Goal: Transaction & Acquisition: Purchase product/service

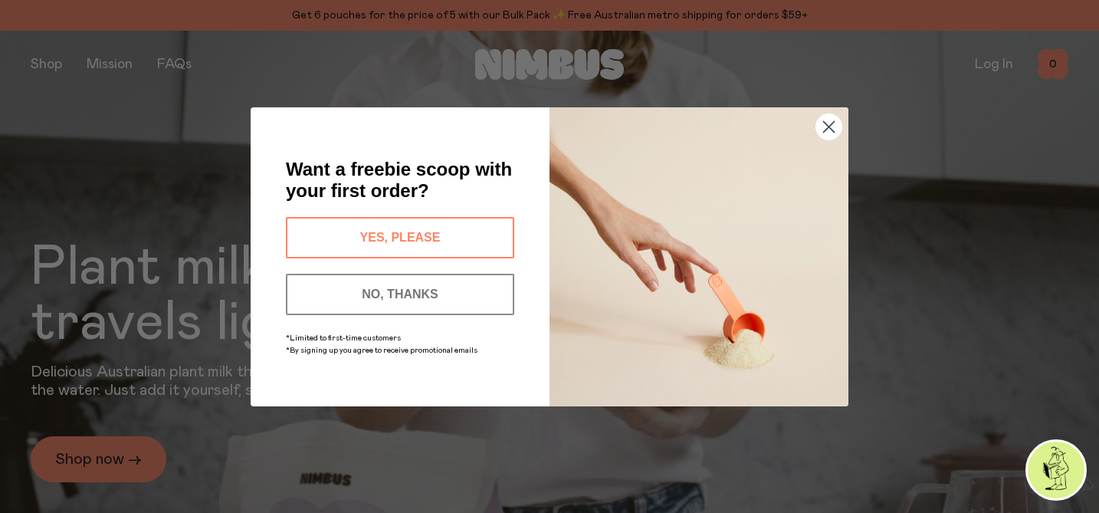
click at [832, 126] on circle "Close dialog" at bounding box center [828, 125] width 25 height 25
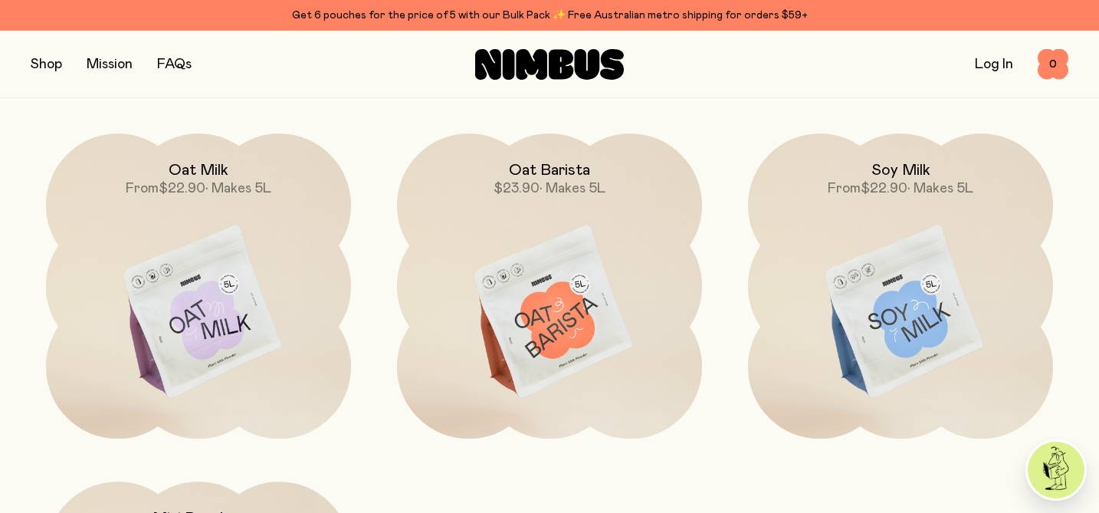
scroll to position [1215, 0]
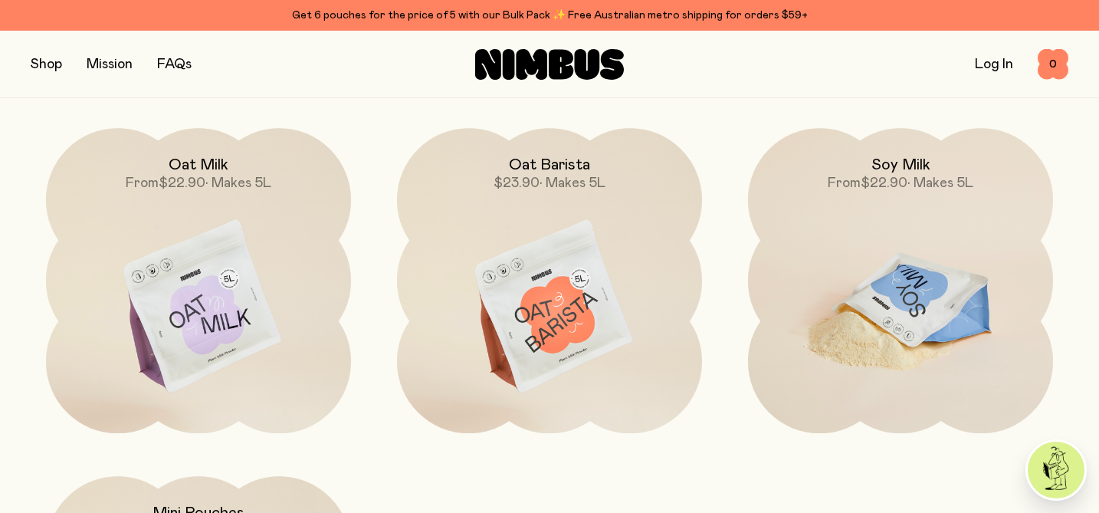
click at [910, 276] on img at bounding box center [900, 307] width 305 height 359
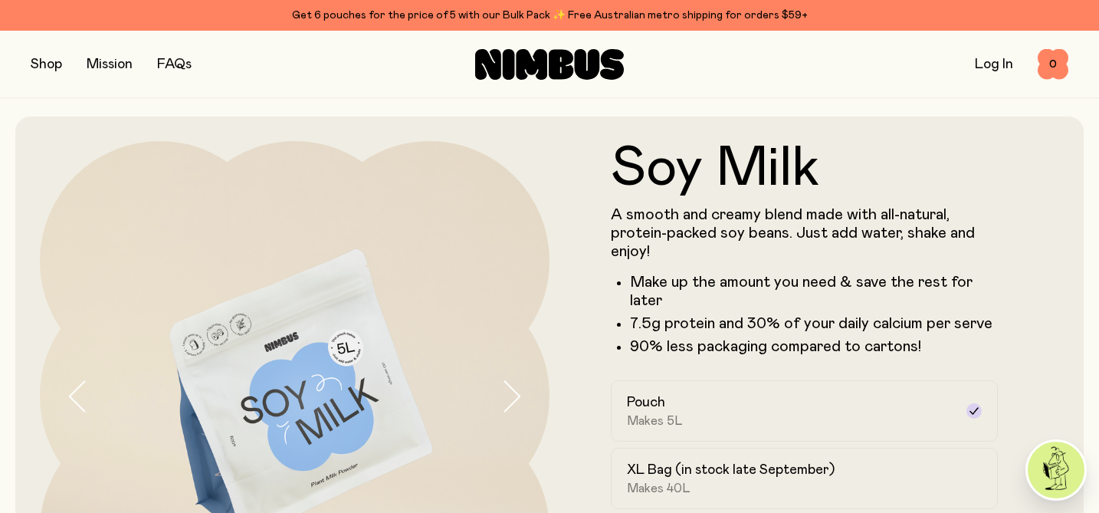
scroll to position [143, 0]
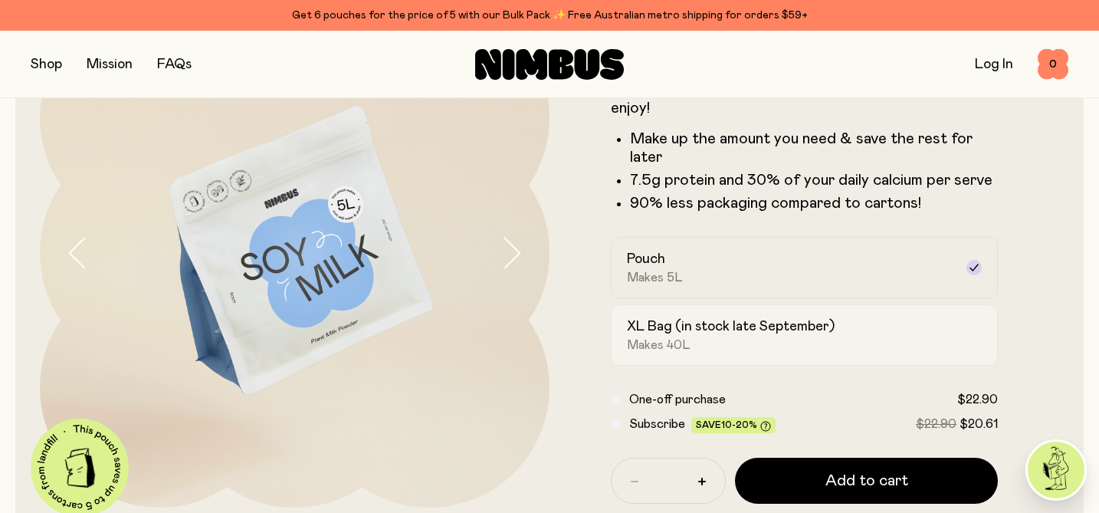
click at [818, 333] on h2 "XL Bag (in stock late September)" at bounding box center [731, 326] width 208 height 18
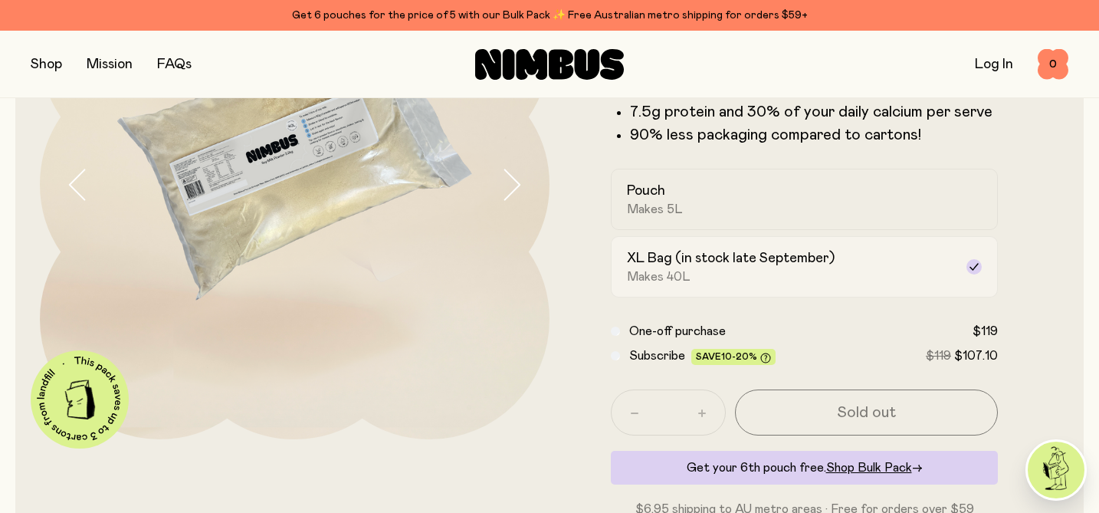
scroll to position [215, 0]
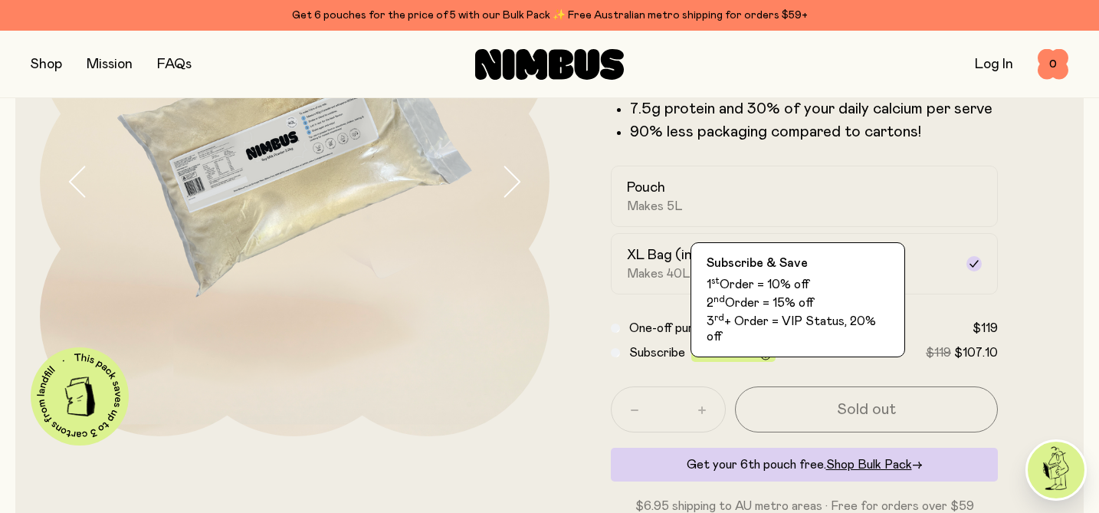
click at [765, 349] on icon at bounding box center [765, 354] width 11 height 11
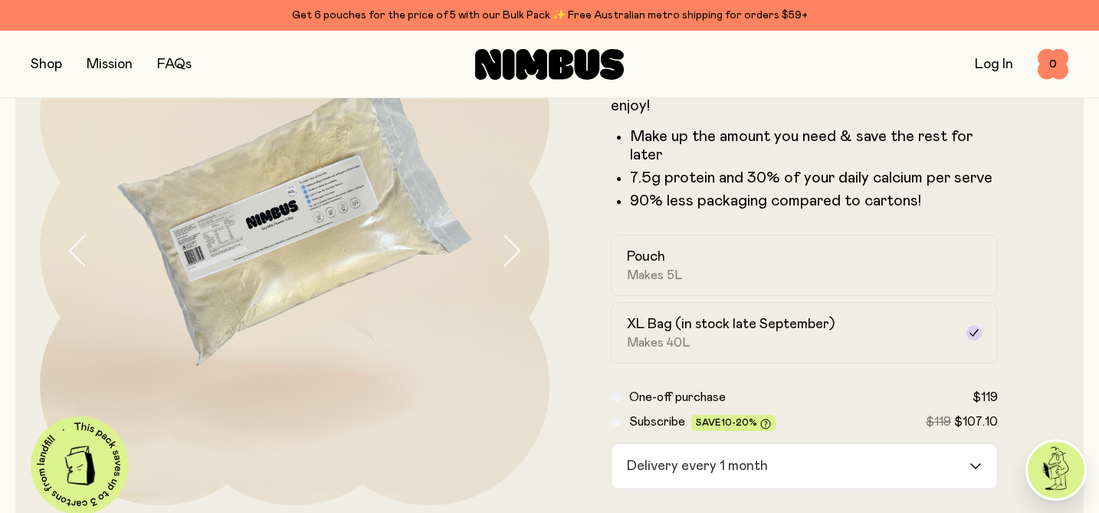
scroll to position [148, 0]
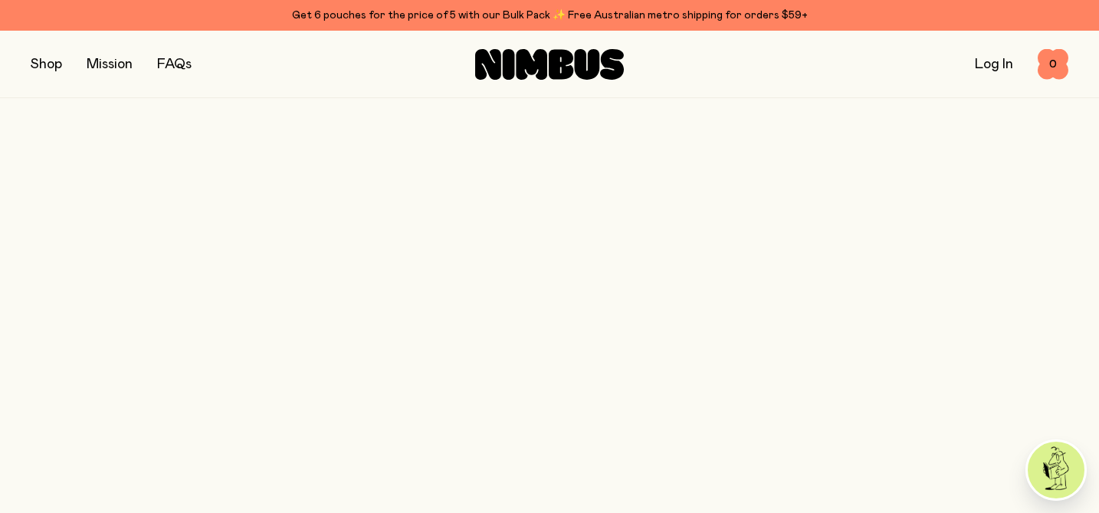
scroll to position [1215, 0]
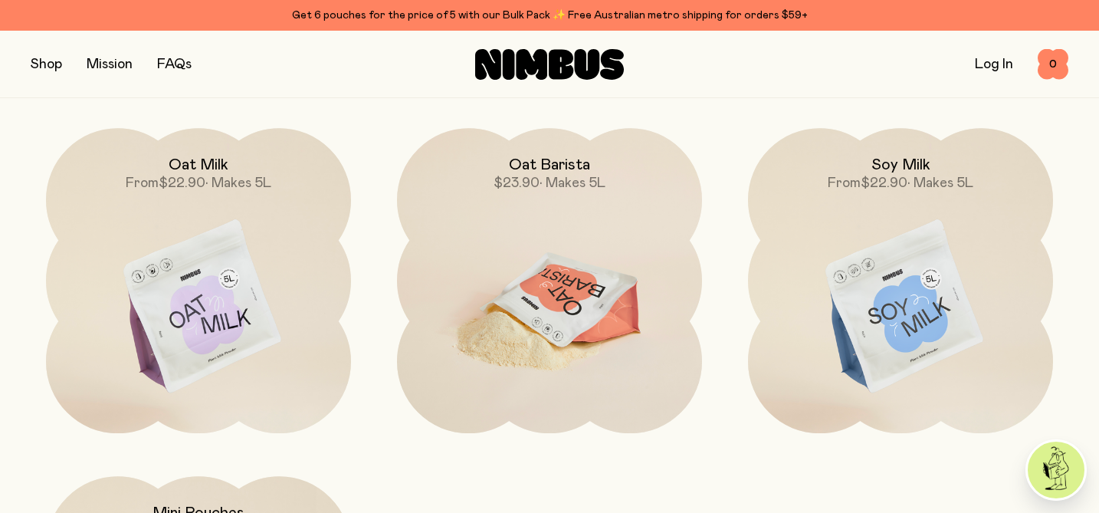
click at [546, 354] on img at bounding box center [549, 307] width 305 height 359
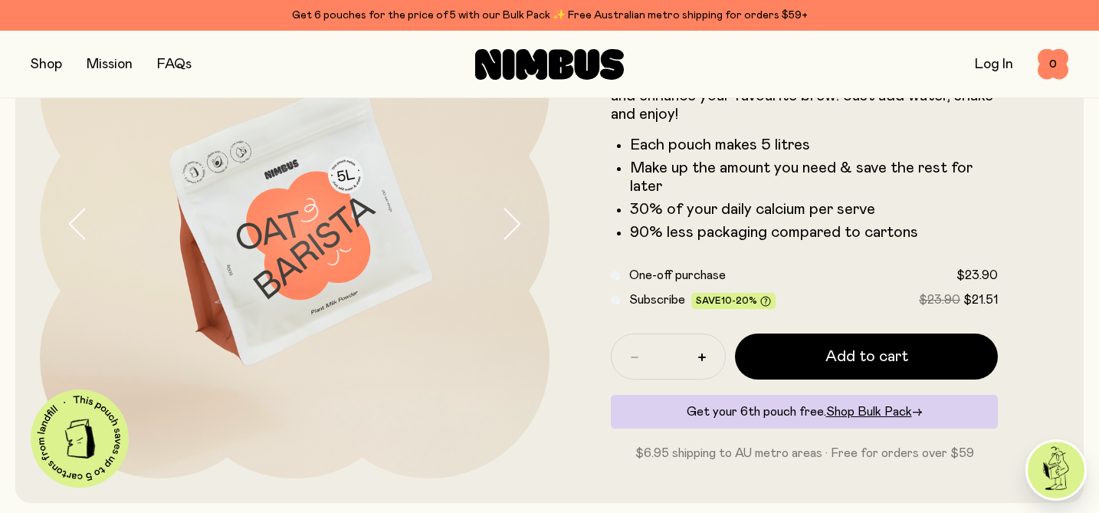
scroll to position [198, 0]
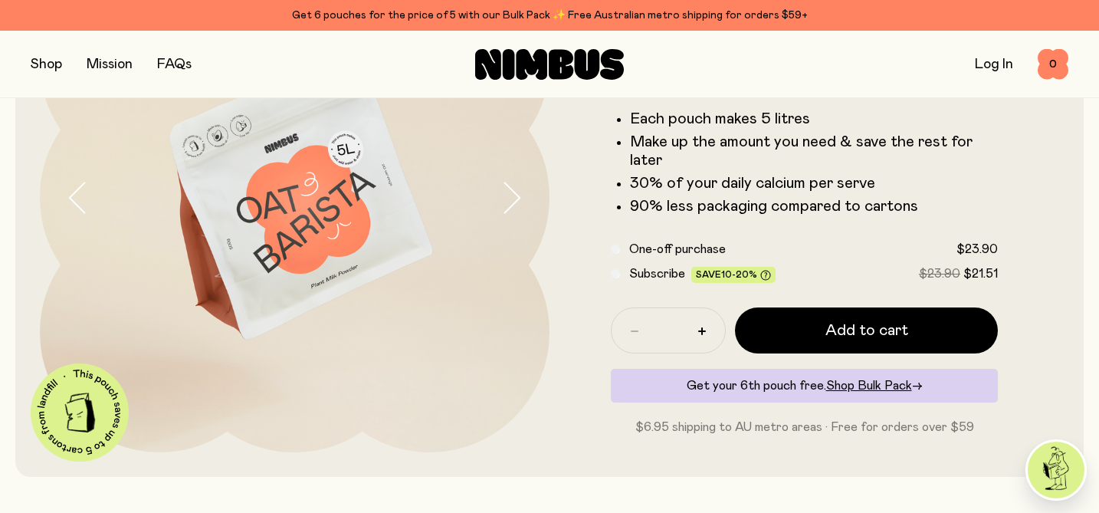
click at [657, 276] on span "Subscribe" at bounding box center [657, 273] width 56 height 12
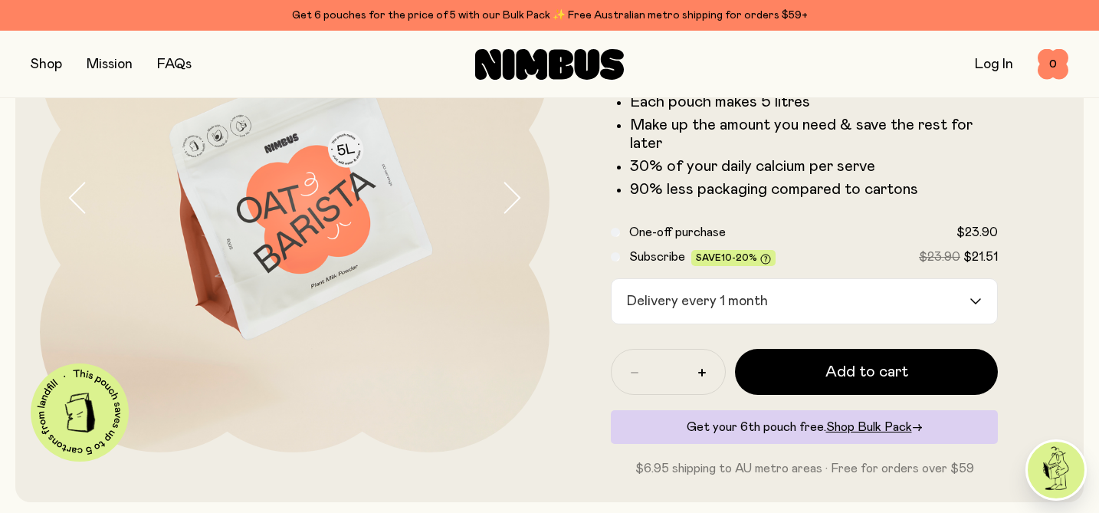
click at [649, 236] on span "One-off purchase" at bounding box center [677, 232] width 97 height 12
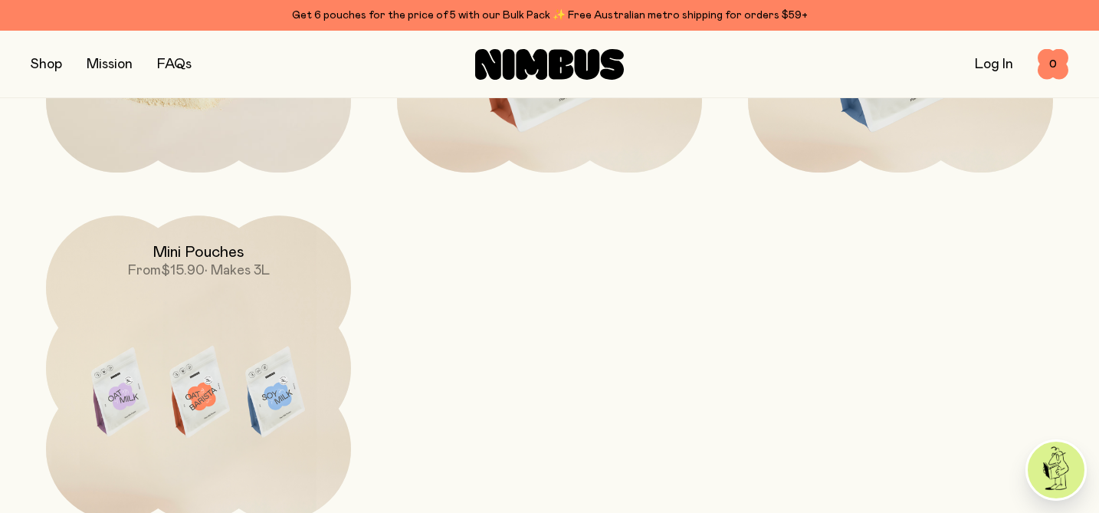
scroll to position [1553, 0]
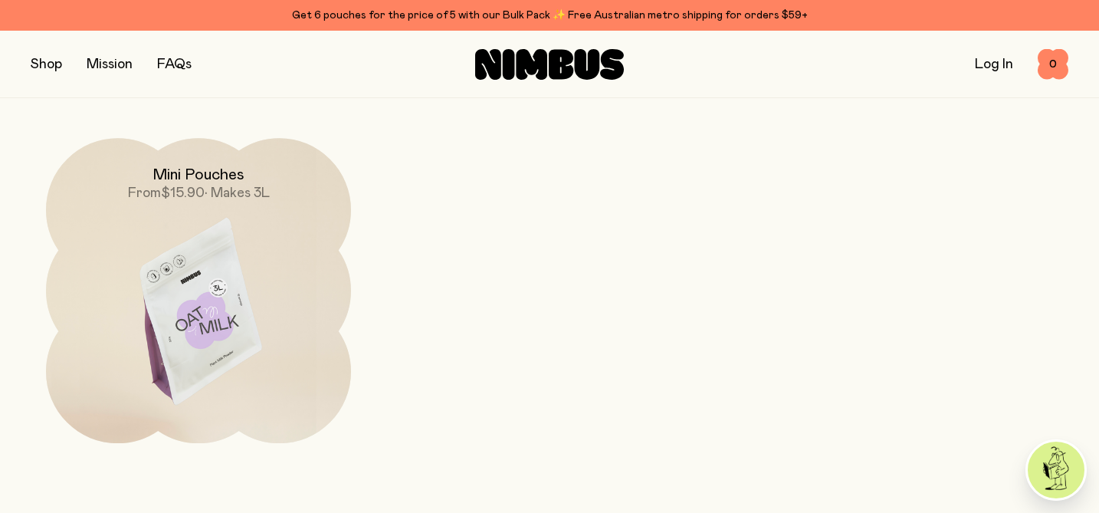
click at [269, 360] on img at bounding box center [198, 317] width 305 height 359
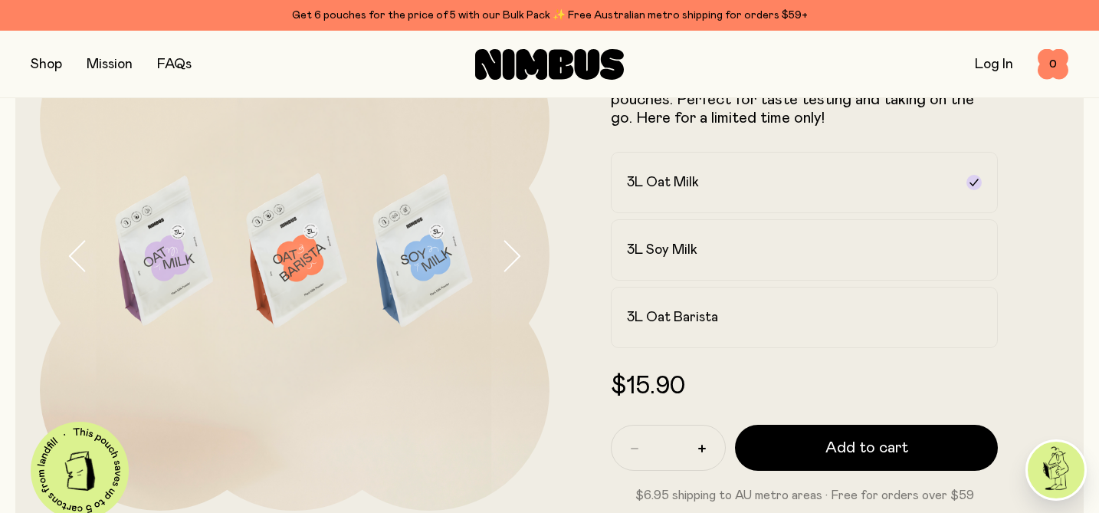
scroll to position [138, 0]
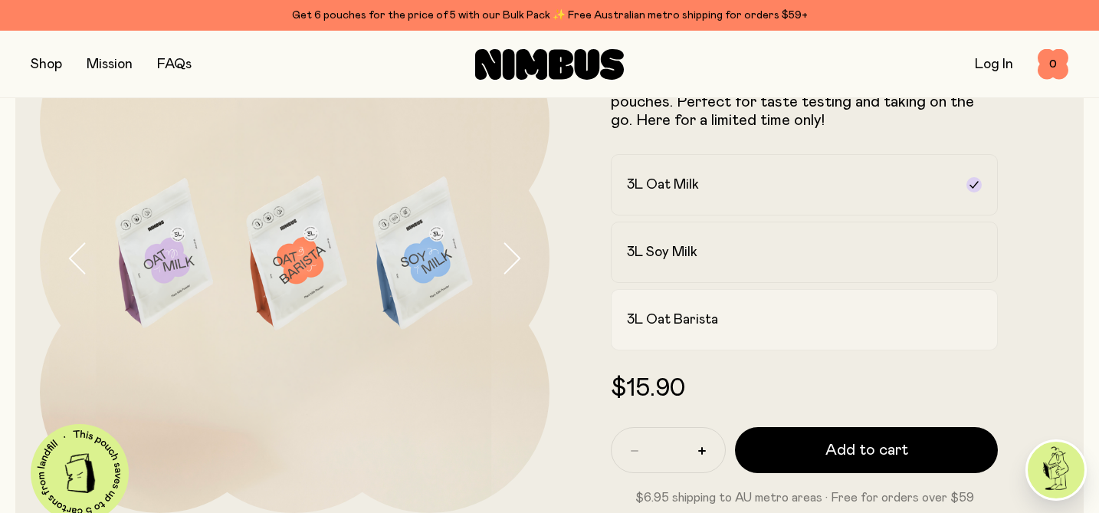
click at [702, 335] on label "3L Oat Barista" at bounding box center [804, 319] width 387 height 61
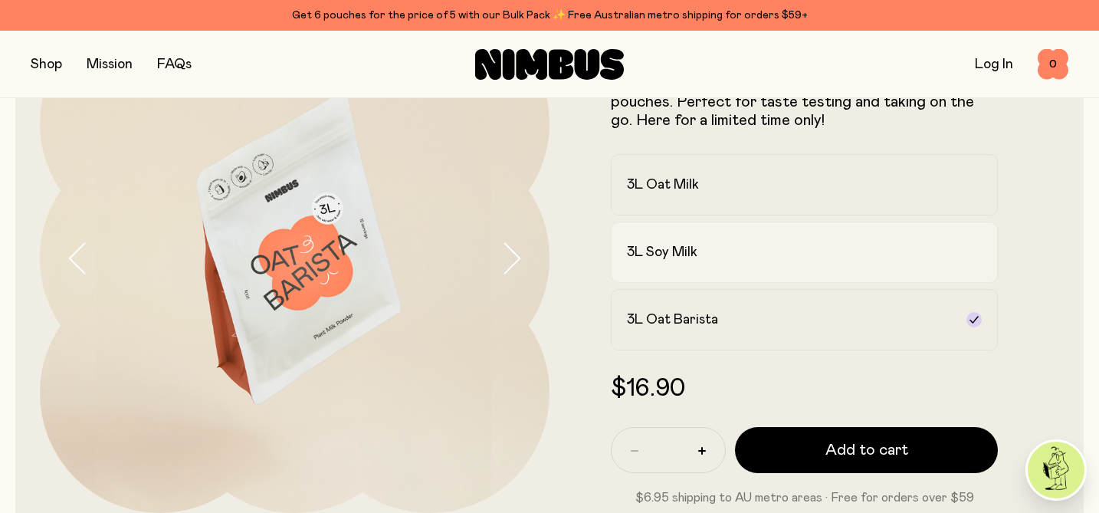
click at [703, 264] on label "3L Soy Milk" at bounding box center [804, 251] width 387 height 61
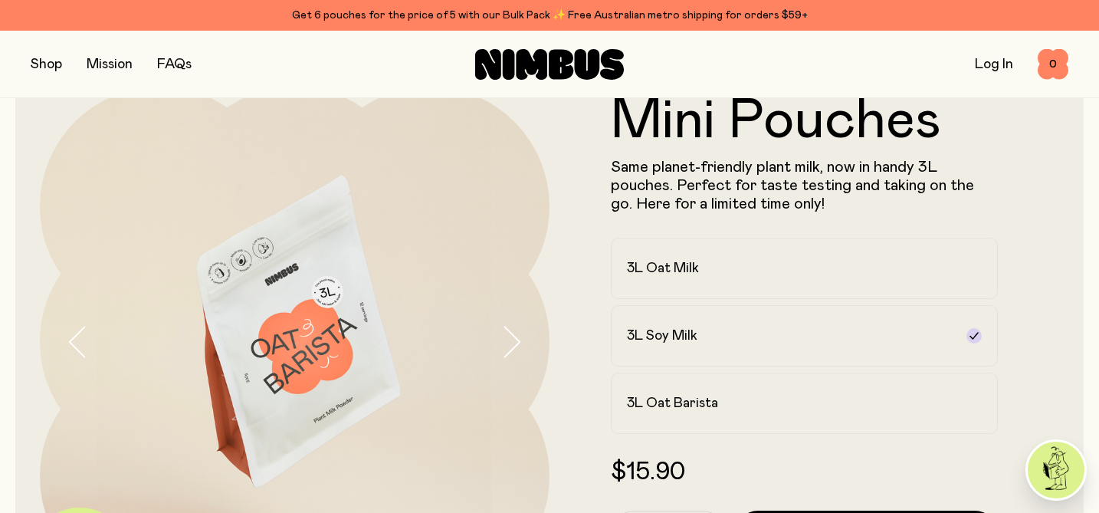
scroll to position [35, 0]
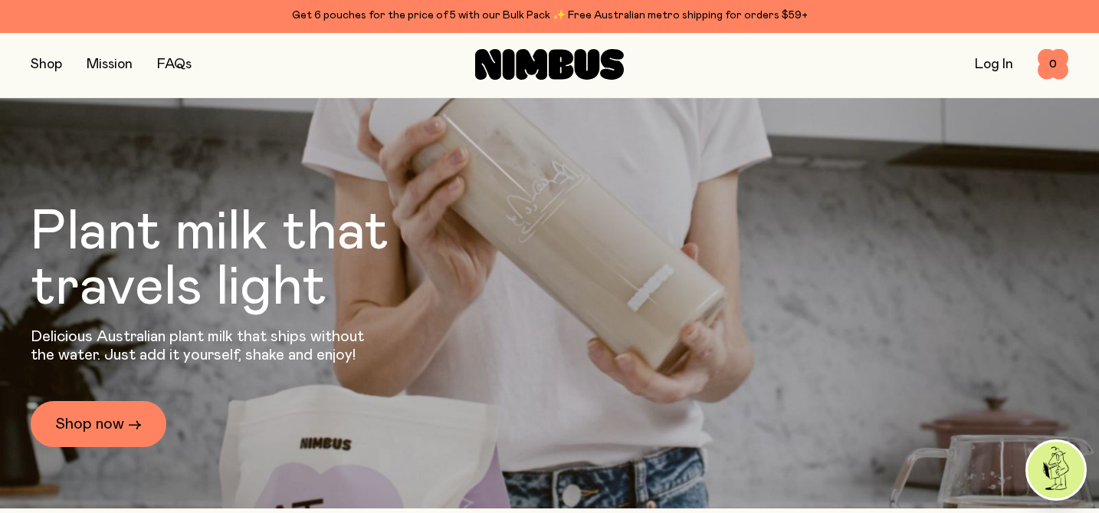
scroll to position [1553, 0]
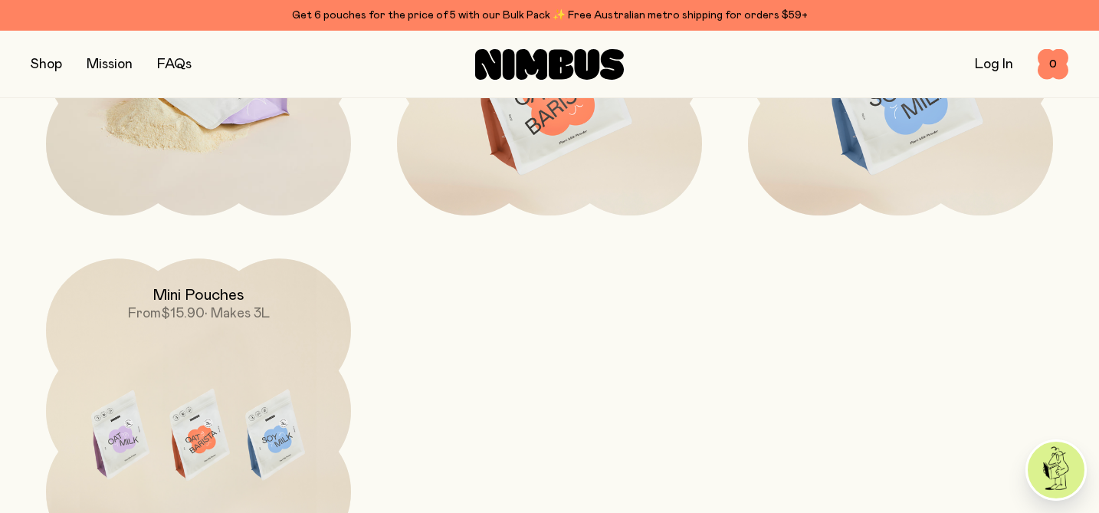
scroll to position [1449, 0]
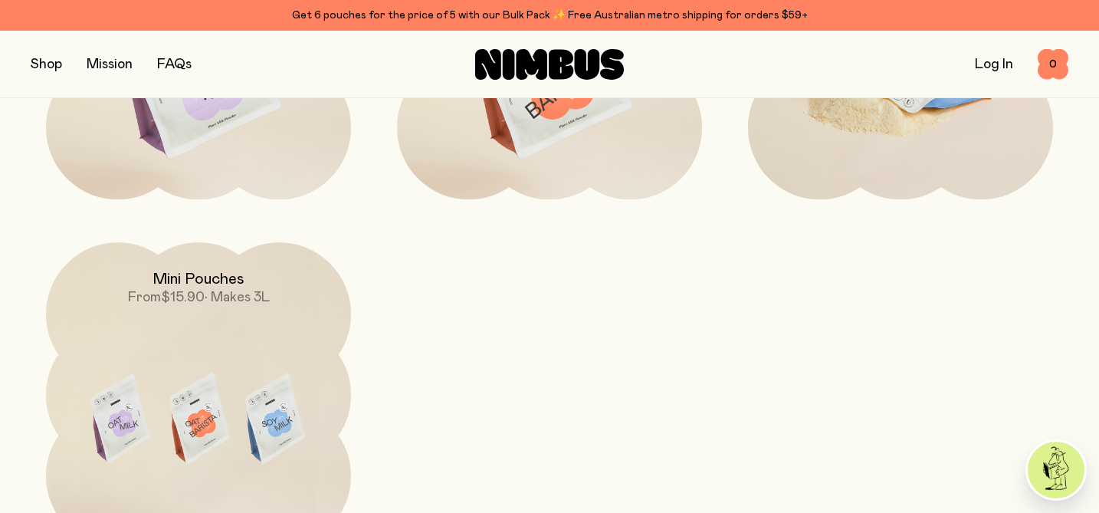
click at [880, 143] on img at bounding box center [900, 73] width 305 height 359
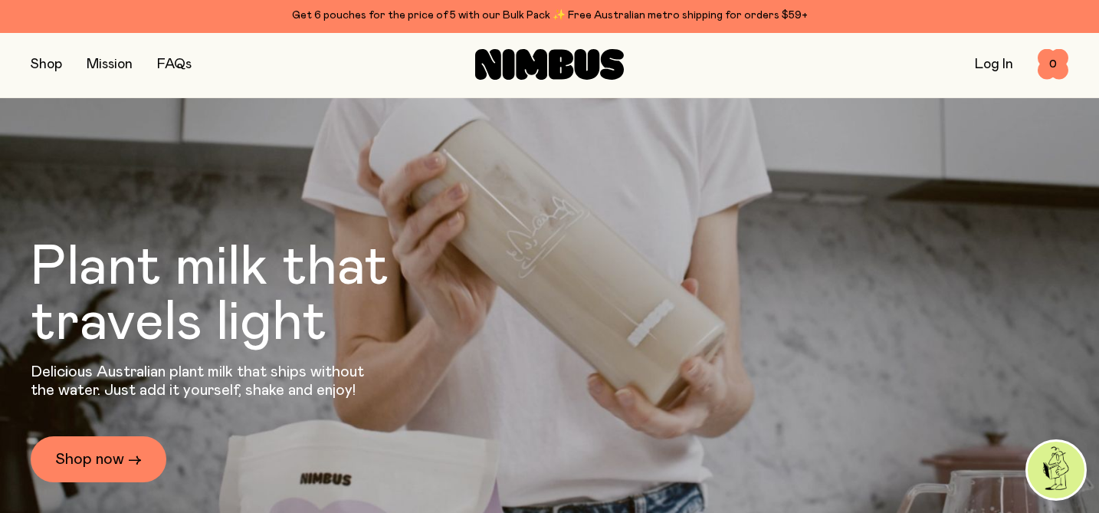
scroll to position [1449, 0]
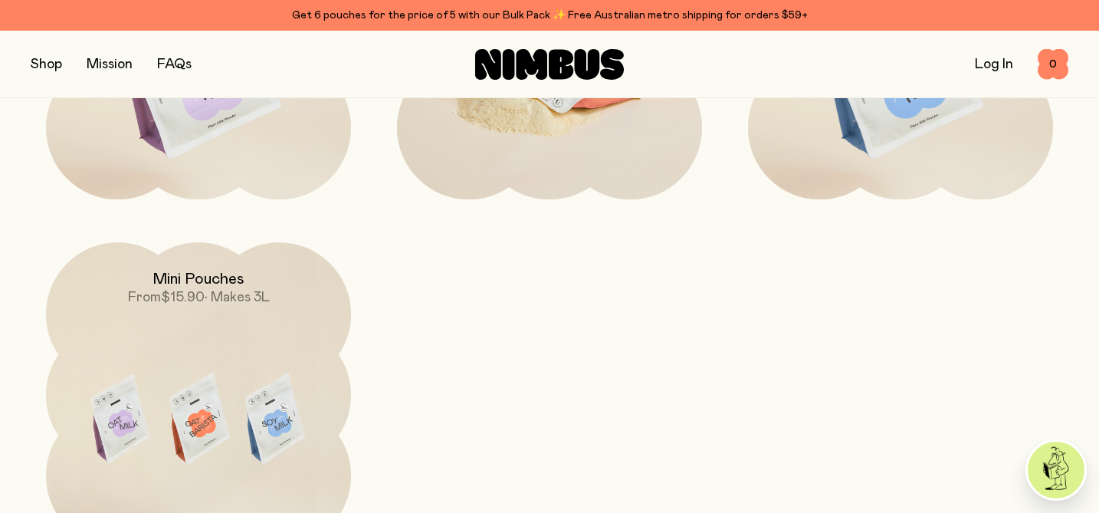
click at [543, 158] on img at bounding box center [549, 73] width 305 height 359
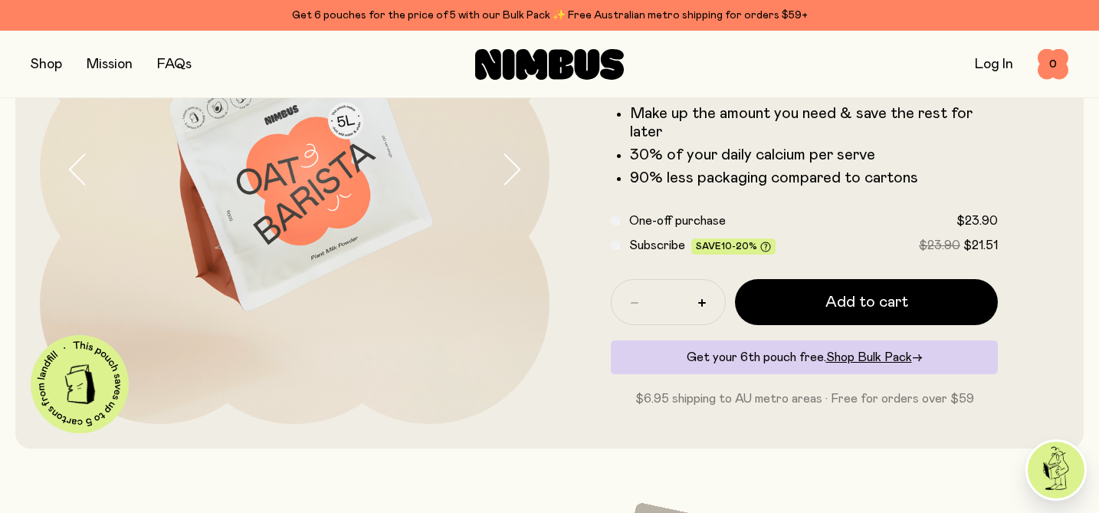
scroll to position [251, 0]
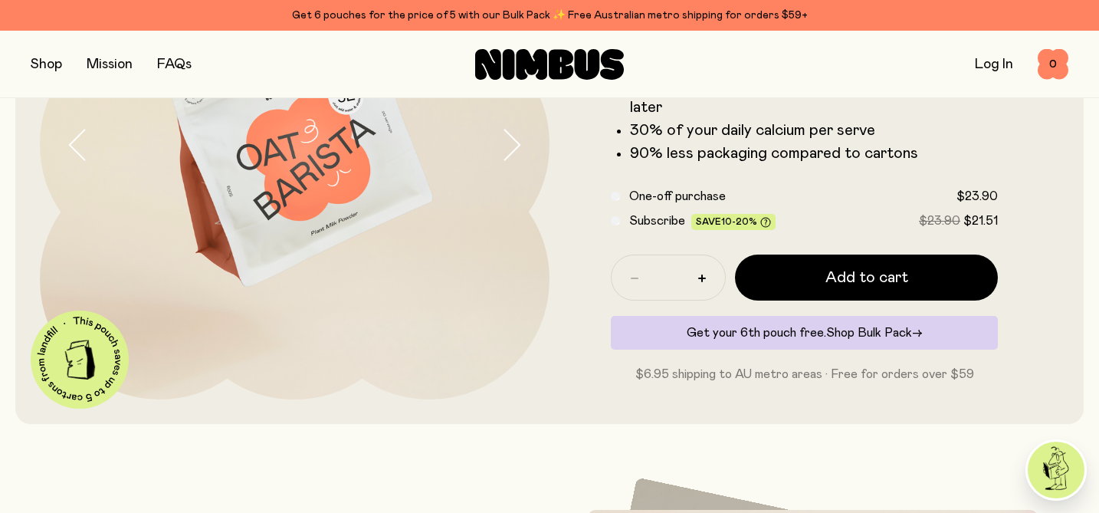
click at [879, 332] on span "Shop Bulk Pack" at bounding box center [869, 332] width 86 height 12
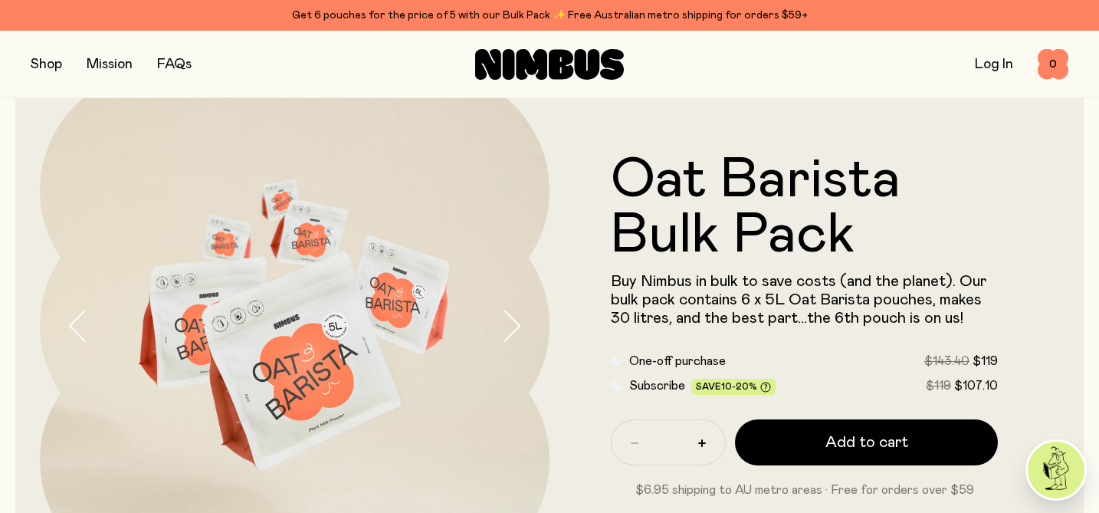
scroll to position [76, 0]
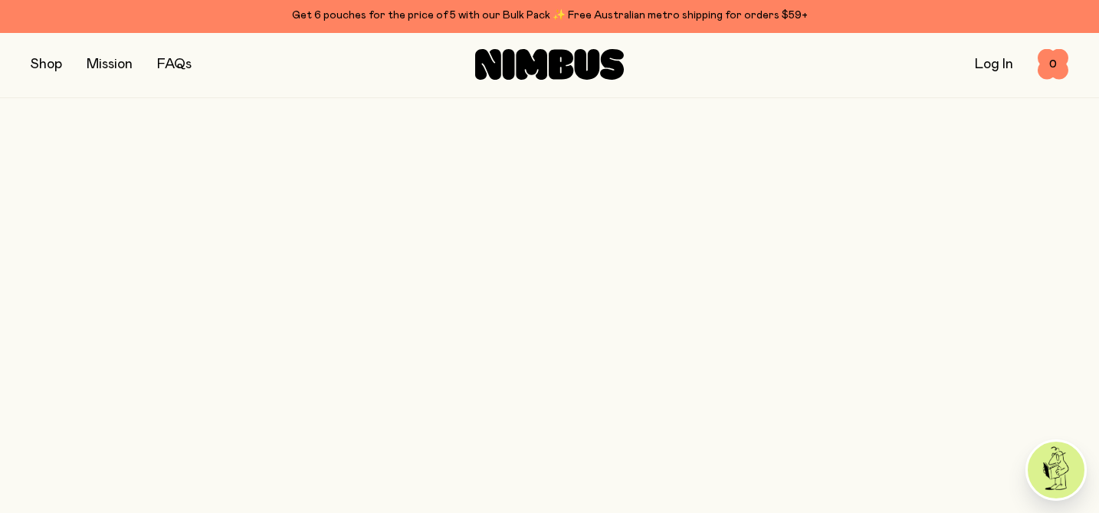
scroll to position [251, 0]
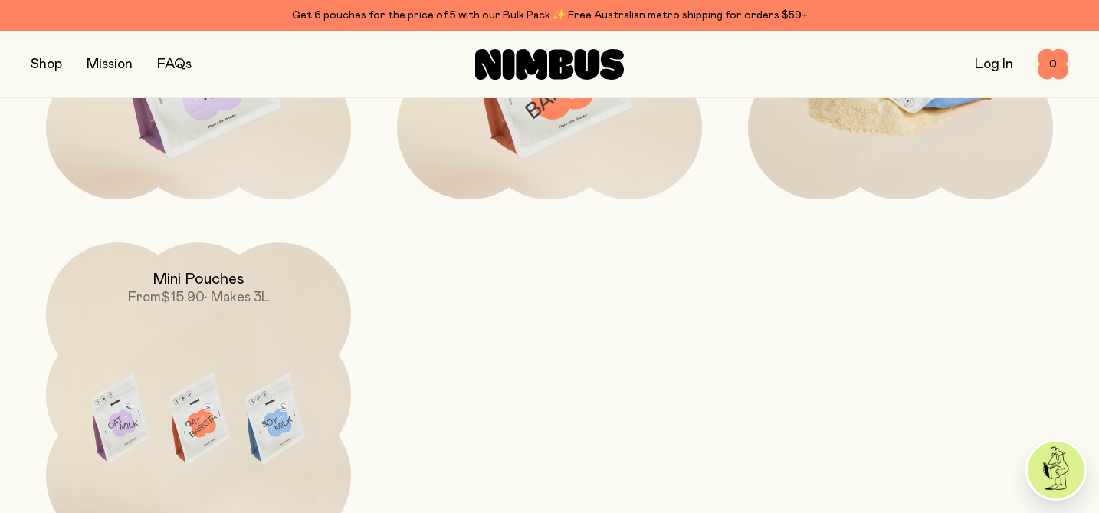
click at [884, 119] on img at bounding box center [900, 73] width 305 height 359
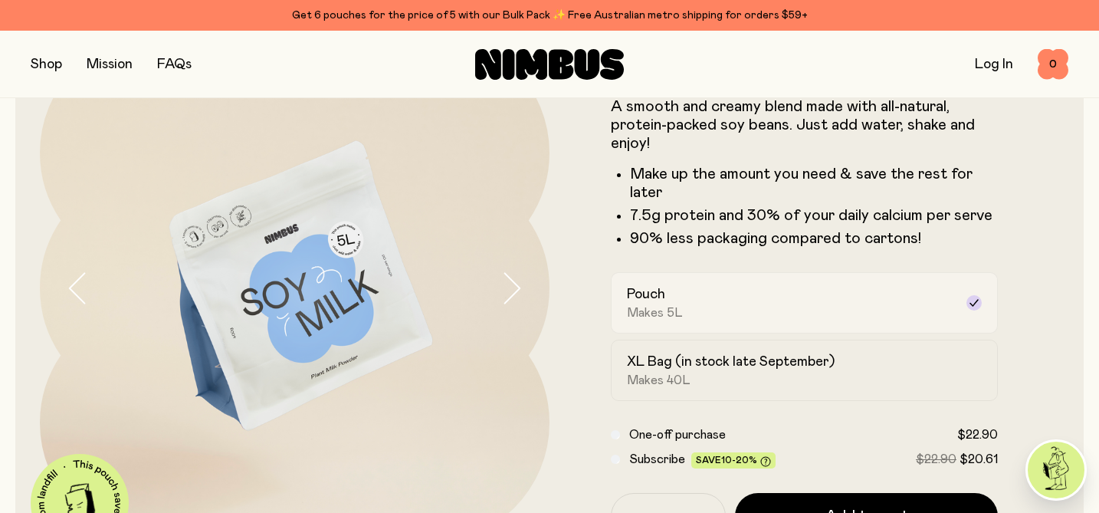
scroll to position [110, 0]
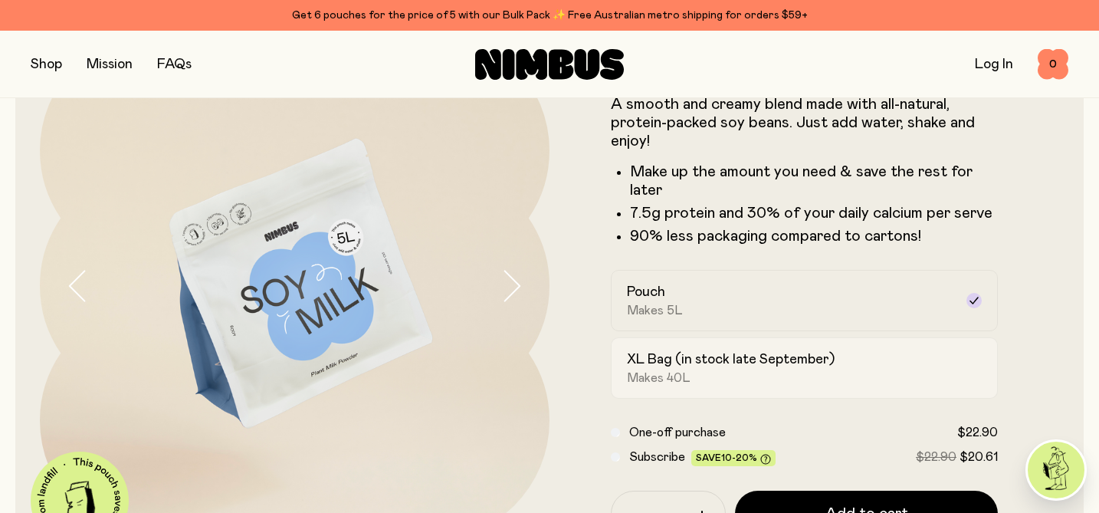
click at [853, 369] on div "XL Bag (in stock late September) Makes 40L" at bounding box center [790, 367] width 327 height 35
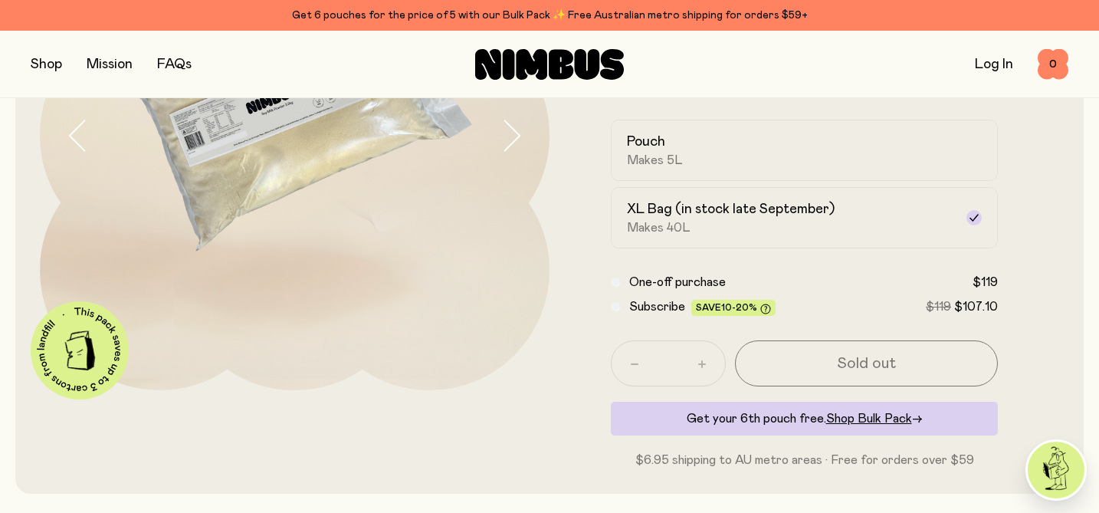
scroll to position [261, 0]
click at [611, 298] on div "Subscribe Save 10-20% $119 $107.10" at bounding box center [804, 306] width 387 height 18
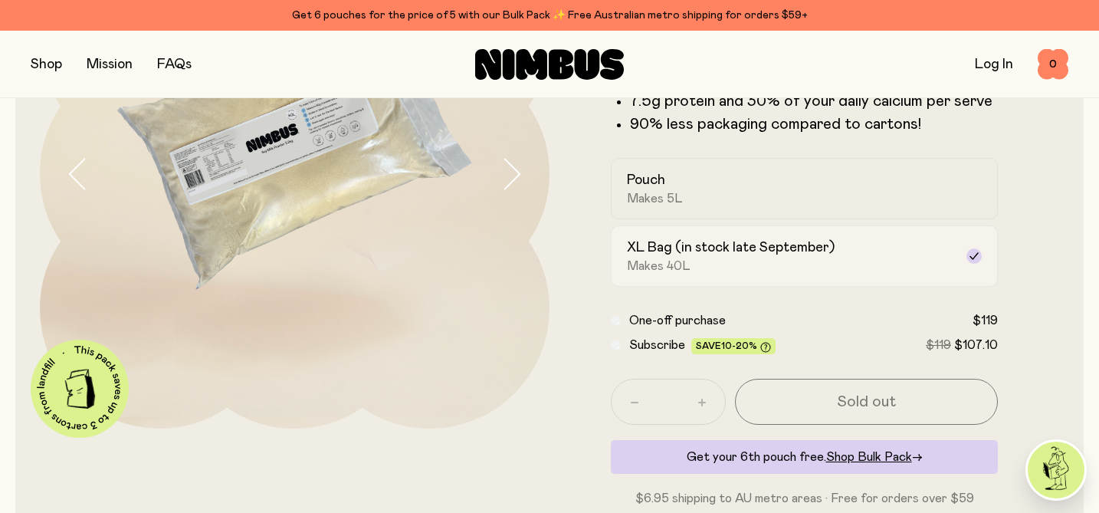
scroll to position [219, 0]
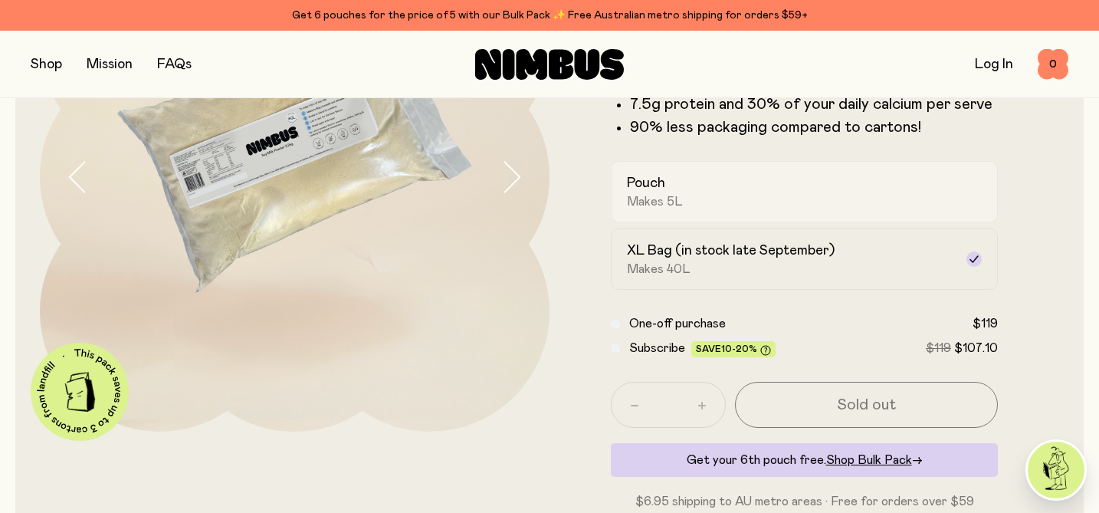
click at [661, 199] on span "Makes 5L" at bounding box center [655, 201] width 56 height 15
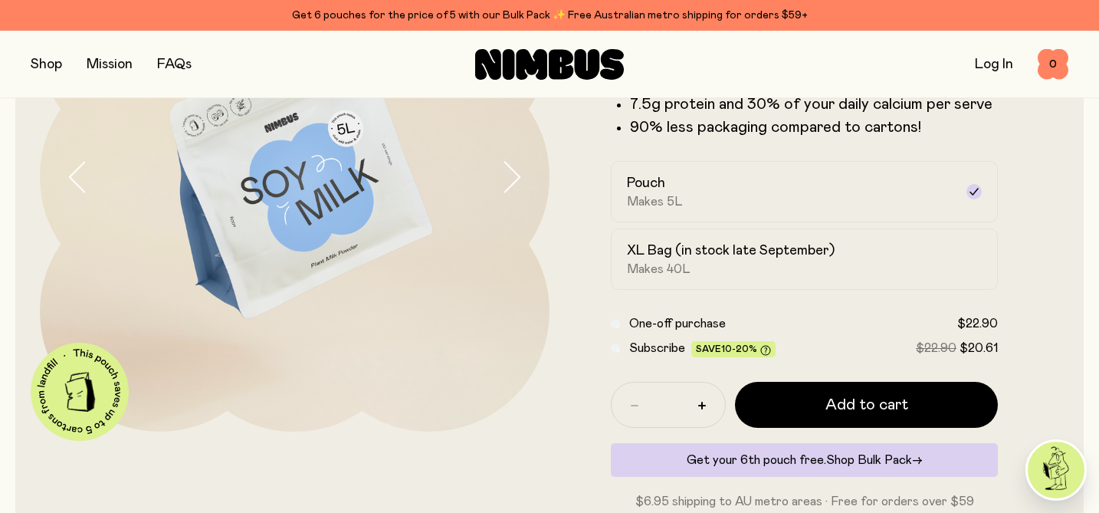
click at [860, 460] on span "Shop Bulk Pack" at bounding box center [869, 460] width 86 height 12
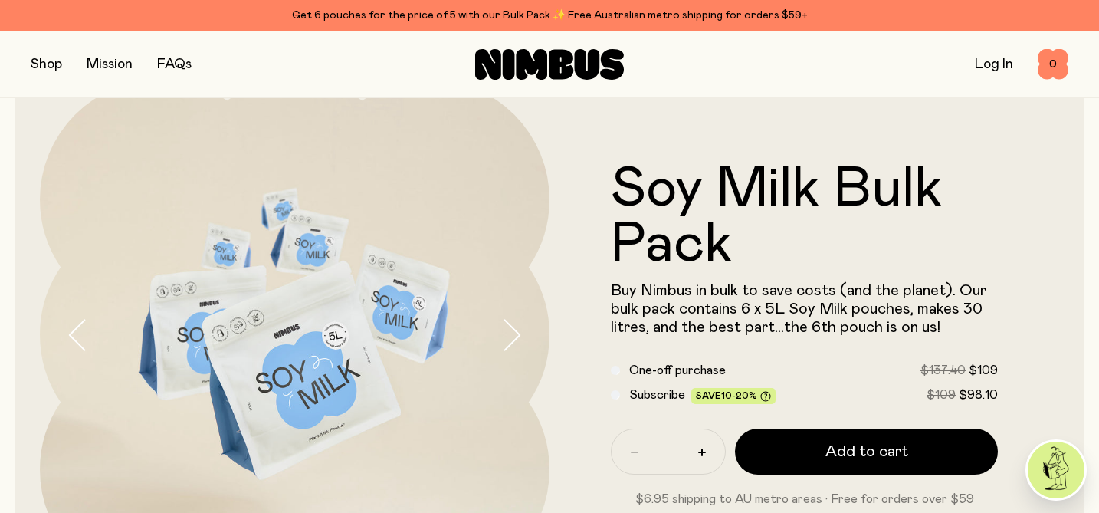
scroll to position [67, 0]
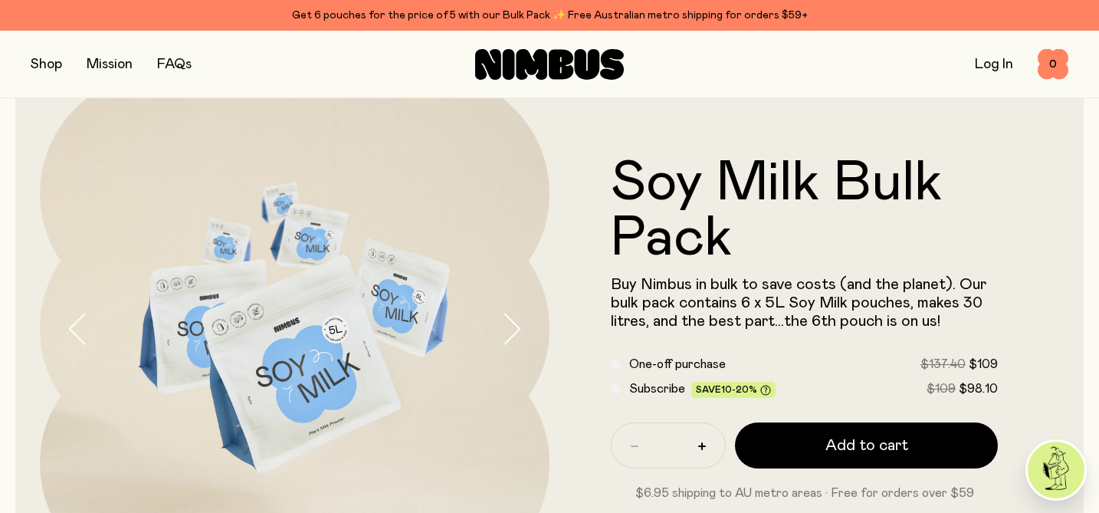
click at [639, 392] on span "Subscribe" at bounding box center [657, 388] width 56 height 12
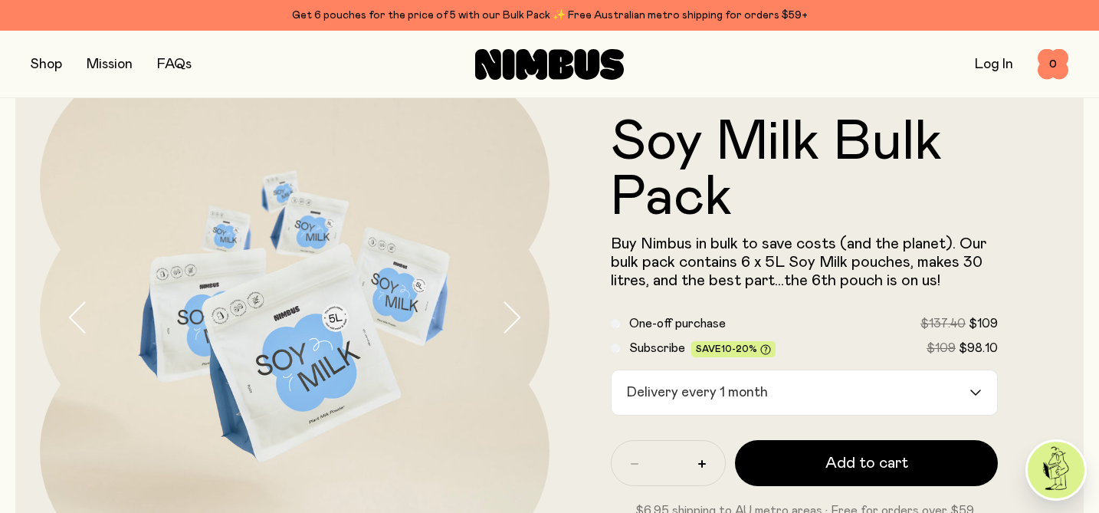
scroll to position [80, 0]
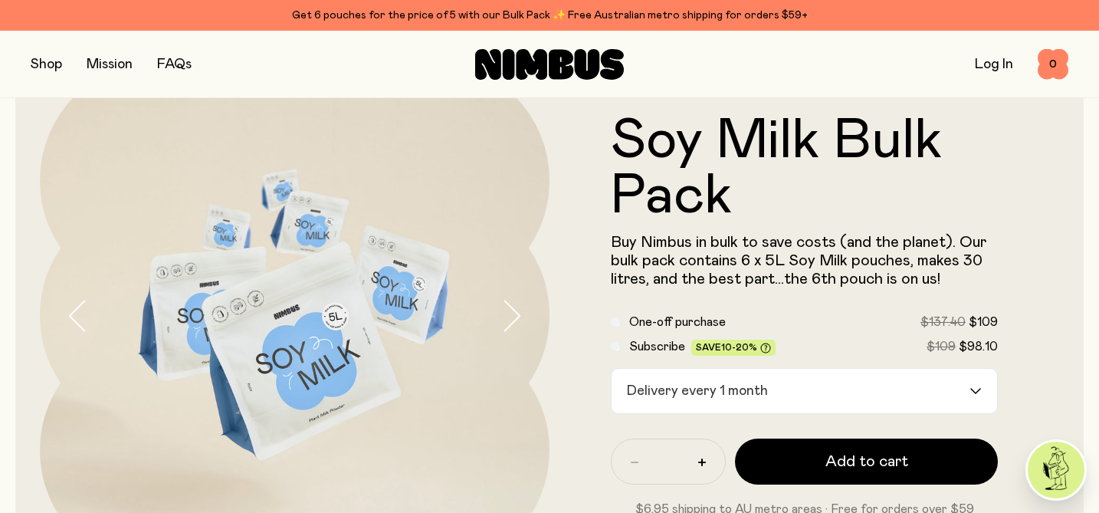
click at [627, 337] on div "One-off purchase $137.40 $109" at bounding box center [804, 346] width 387 height 18
click at [621, 337] on div "One-off purchase $137.40 $109" at bounding box center [804, 346] width 387 height 18
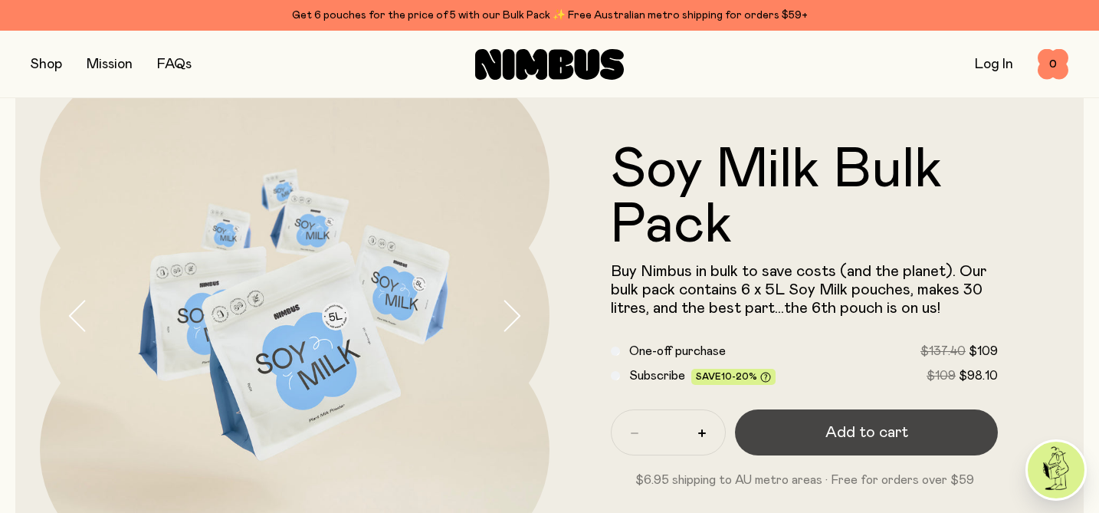
click at [913, 434] on button "Add to cart" at bounding box center [866, 432] width 263 height 46
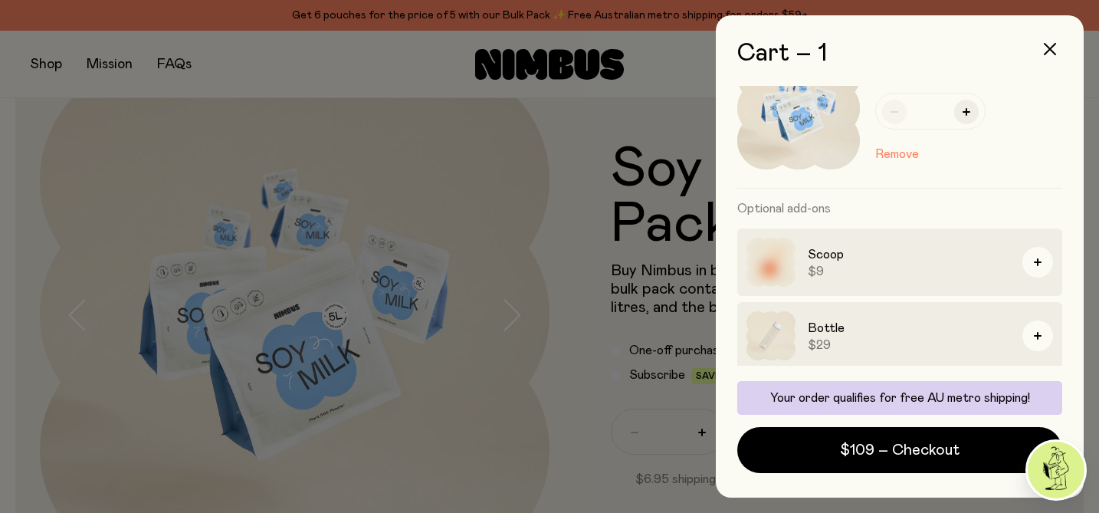
scroll to position [0, 0]
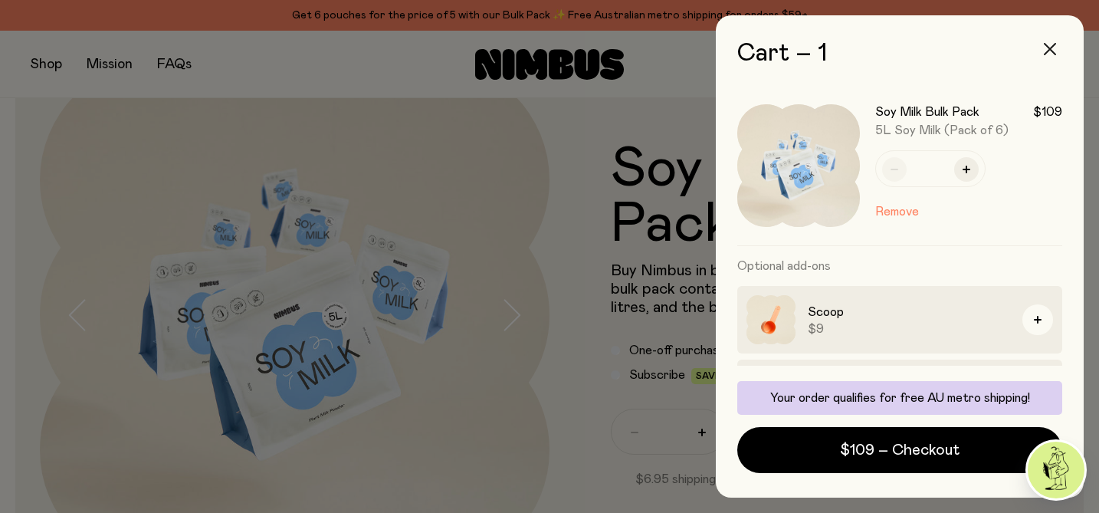
click at [1052, 51] on icon "button" at bounding box center [1050, 49] width 12 height 12
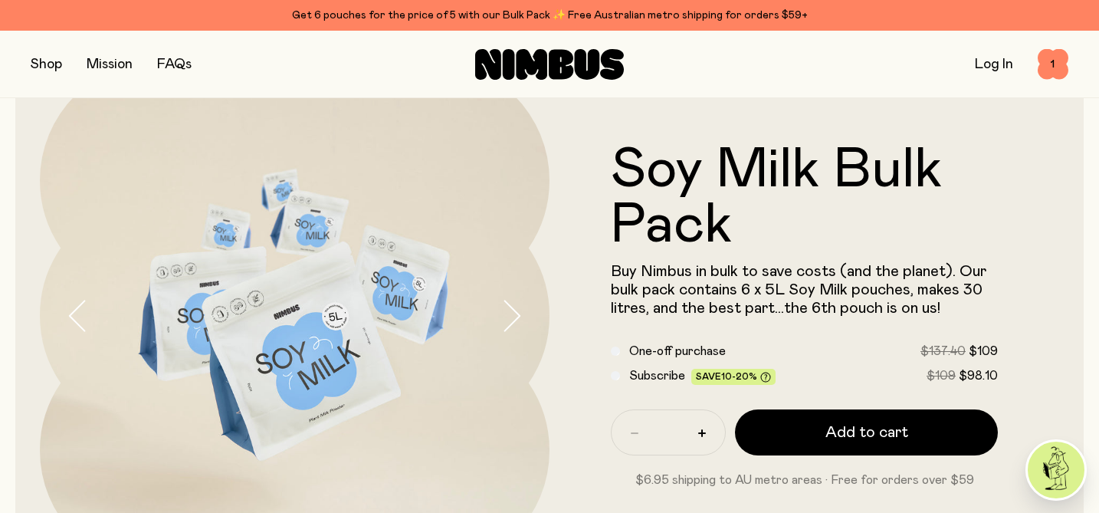
click at [44, 68] on button "button" at bounding box center [46, 64] width 31 height 21
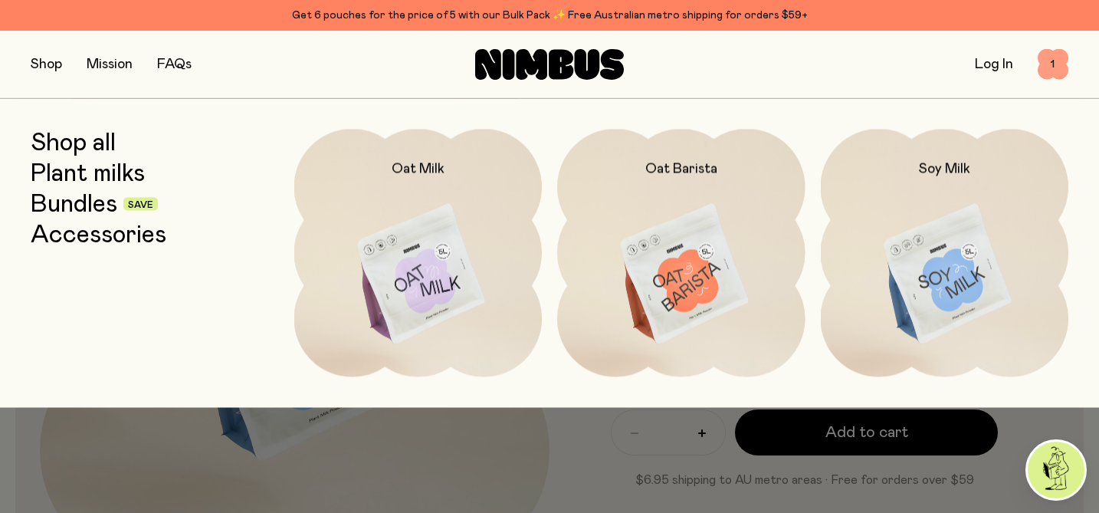
click at [1054, 53] on span "1" at bounding box center [1052, 64] width 31 height 31
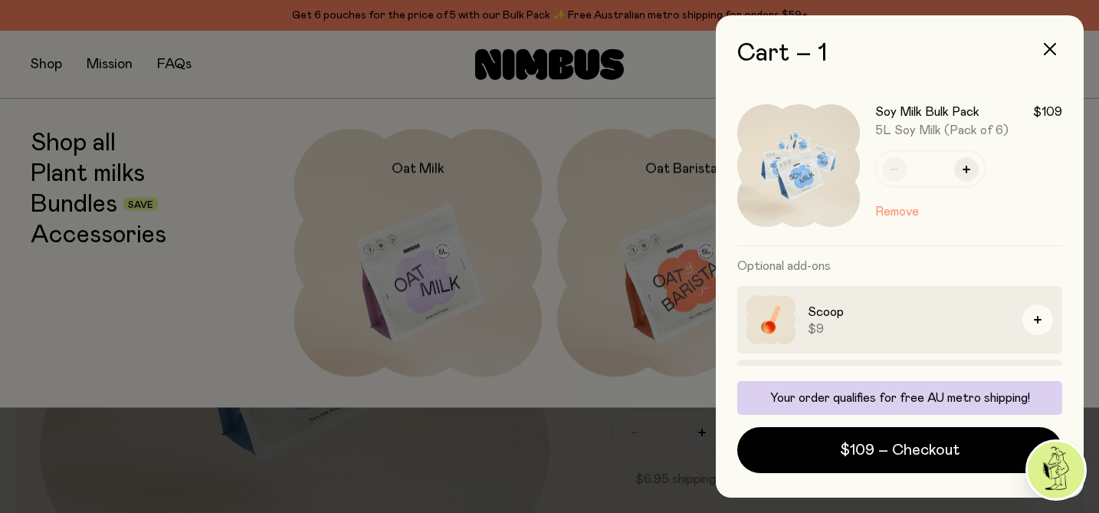
click at [906, 205] on button "Remove" at bounding box center [897, 211] width 44 height 18
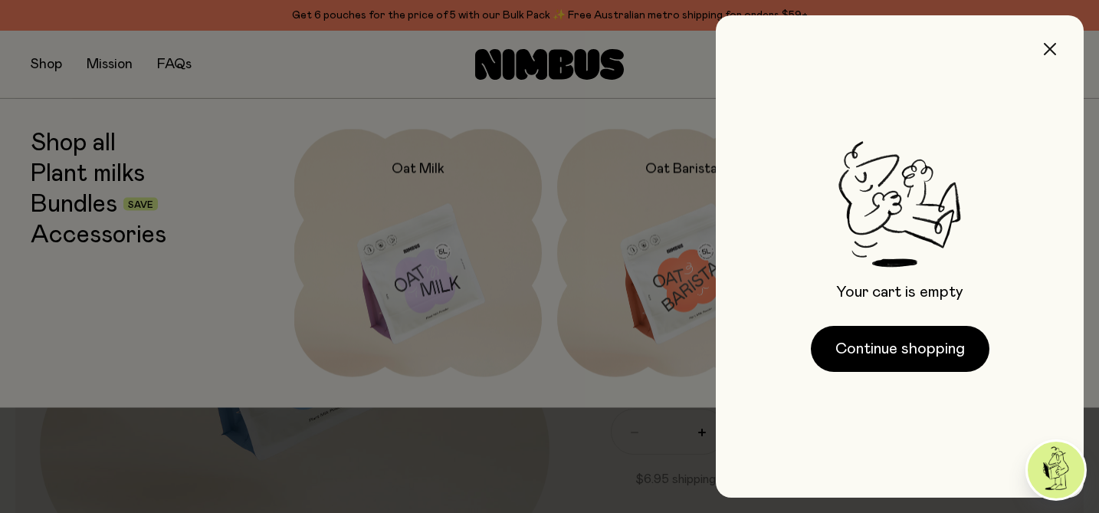
click at [1057, 50] on button "button" at bounding box center [1049, 49] width 37 height 37
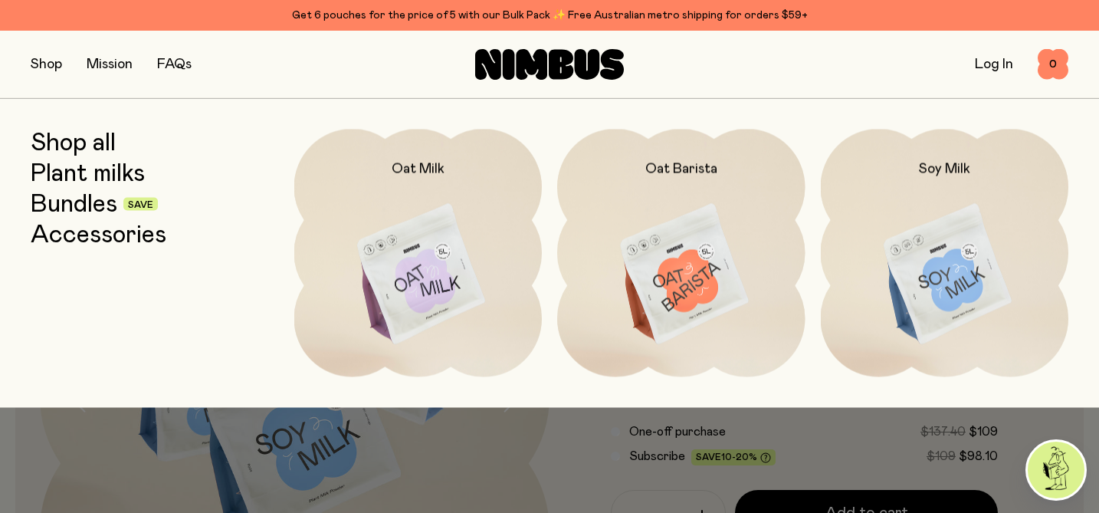
scroll to position [80, 0]
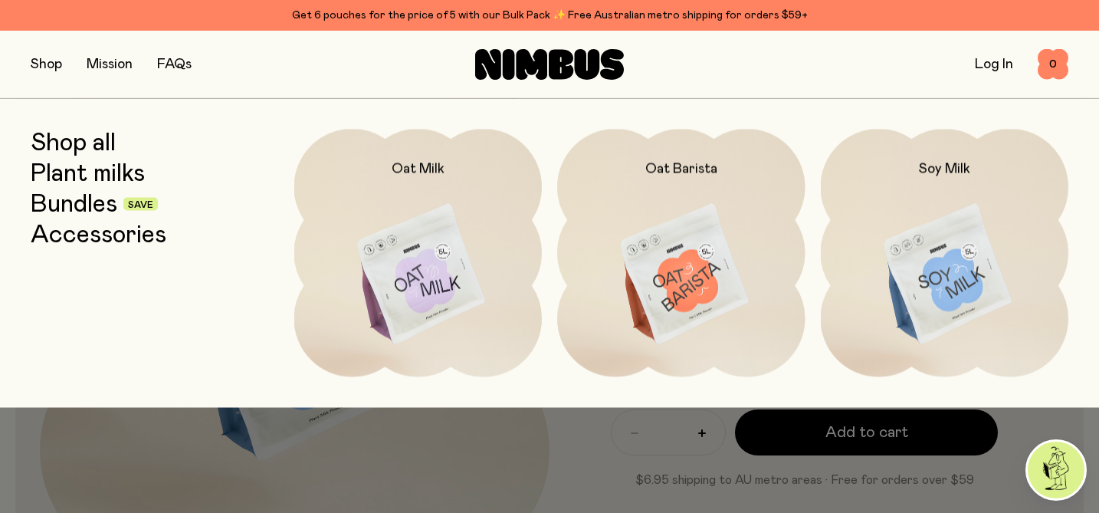
click at [126, 450] on div at bounding box center [549, 441] width 1099 height 67
